Goal: Find contact information: Find contact information

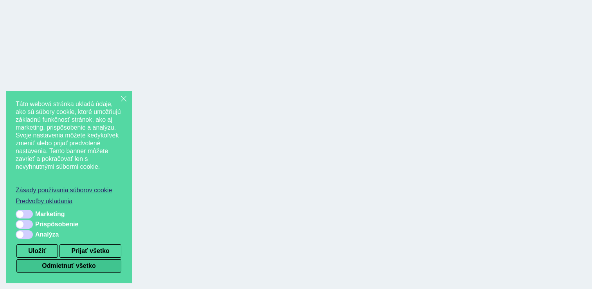
click at [75, 267] on button "Odmietnuť všetko" at bounding box center [68, 265] width 105 height 13
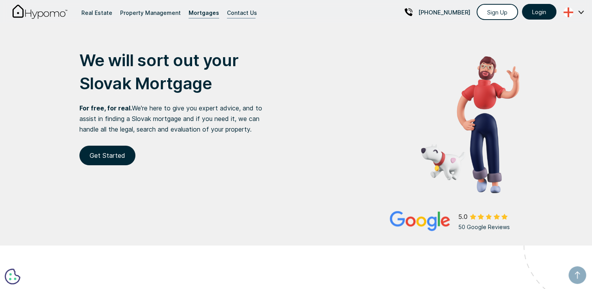
click at [227, 13] on div "Contact Us" at bounding box center [242, 12] width 30 height 11
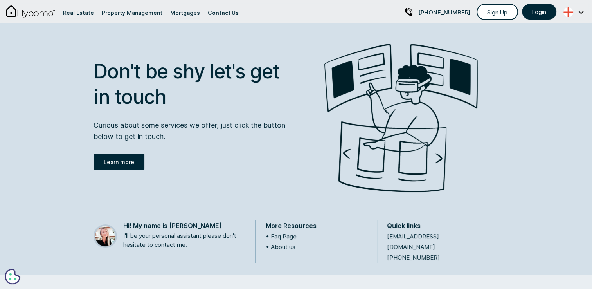
click at [83, 10] on div "Real Estate" at bounding box center [78, 12] width 31 height 11
